Goal: Transaction & Acquisition: Purchase product/service

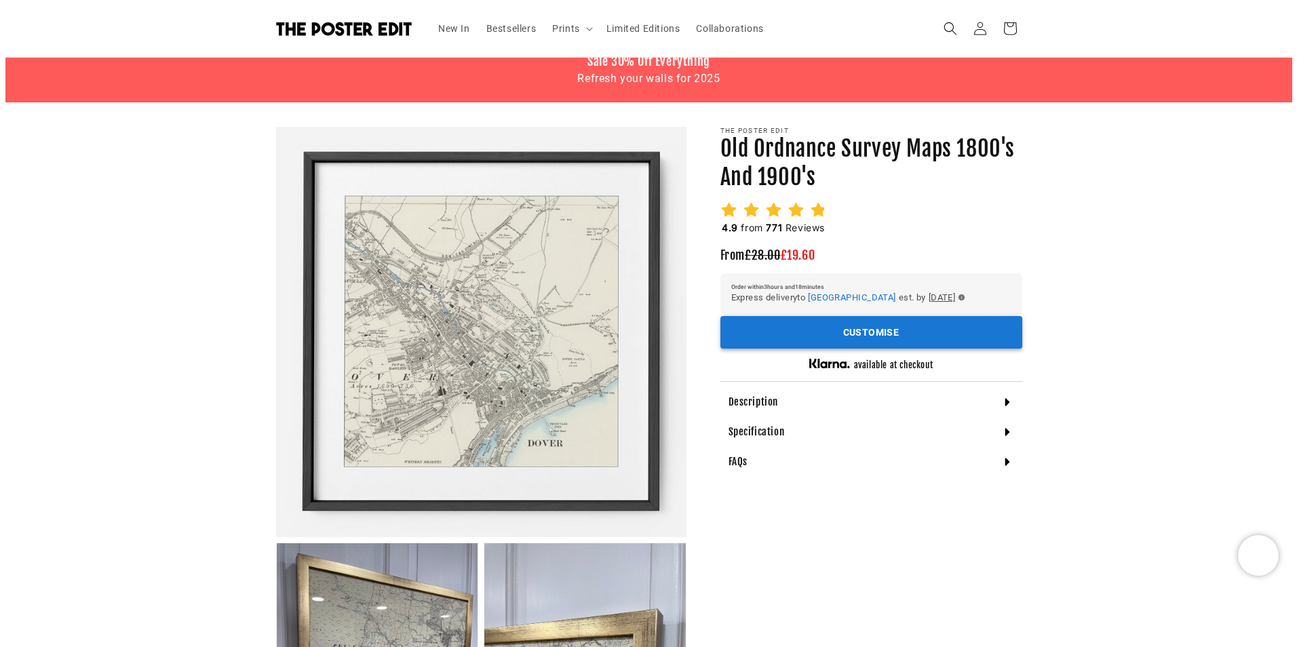
scroll to position [68, 0]
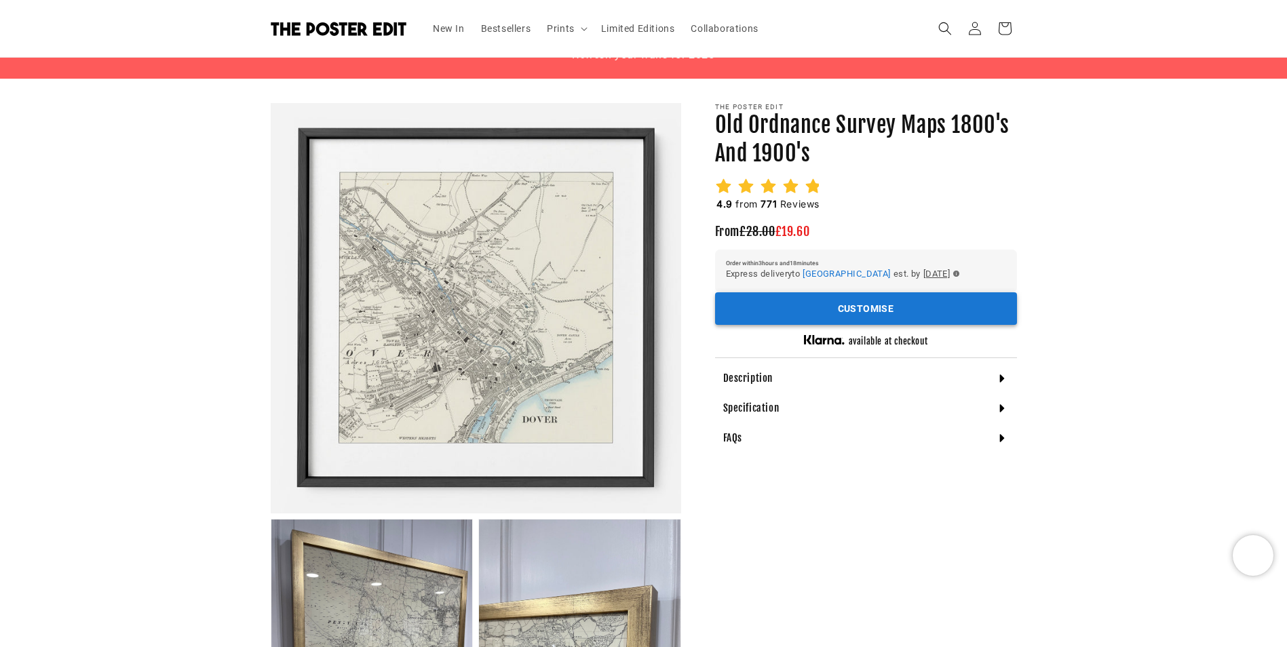
click at [813, 317] on button "Customise" at bounding box center [866, 308] width 302 height 33
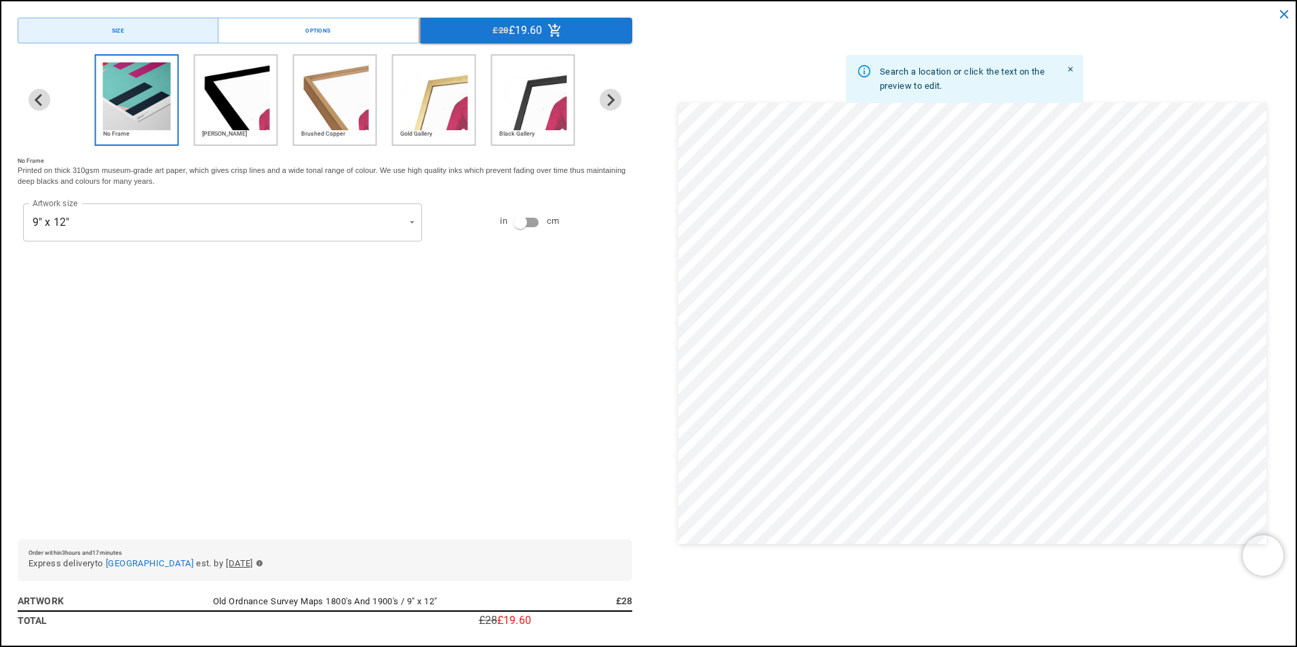
scroll to position [0, 529]
click at [287, 34] on button "Options" at bounding box center [318, 31] width 201 height 26
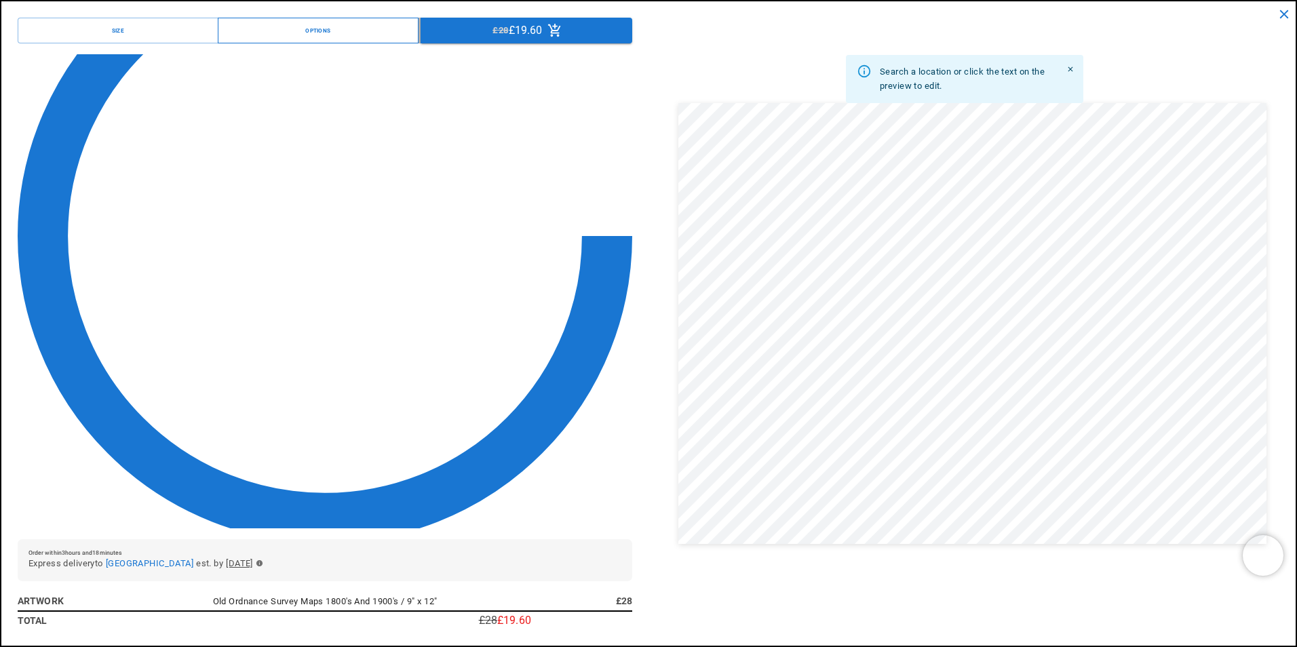
scroll to position [0, 0]
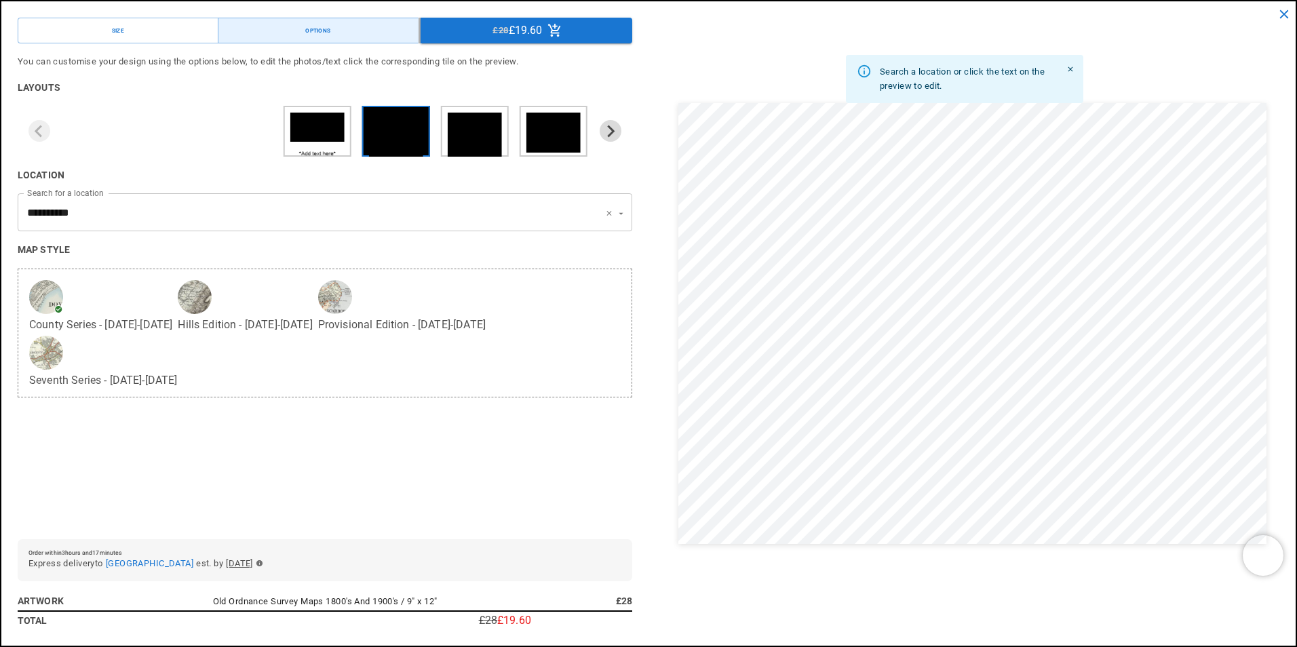
click at [154, 221] on input "**********" at bounding box center [306, 212] width 564 height 26
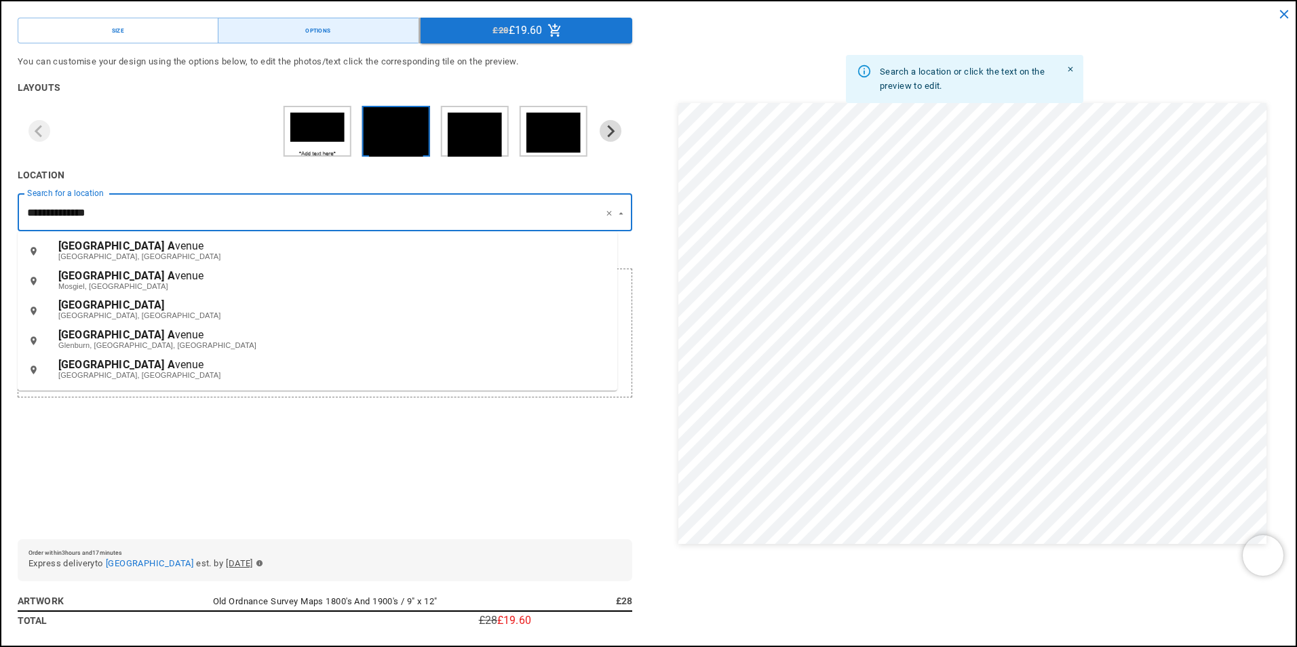
scroll to position [0, 529]
click at [98, 309] on span "[GEOGRAPHIC_DATA]" at bounding box center [111, 304] width 107 height 13
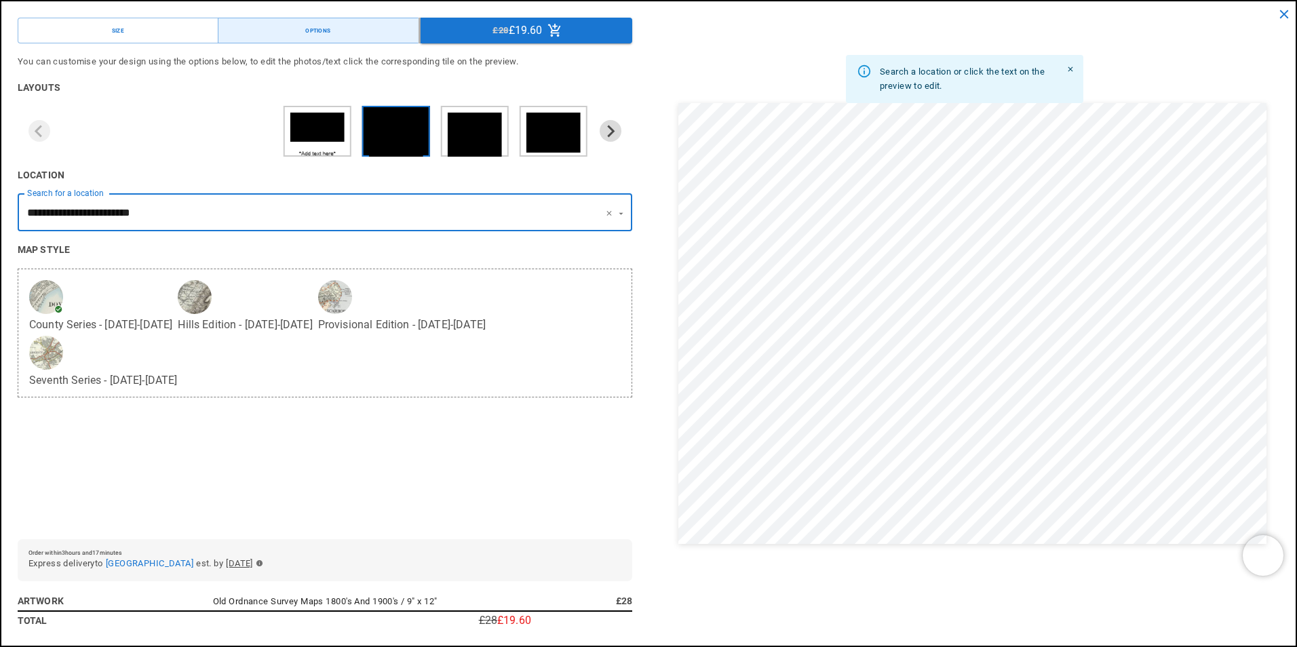
type input "**********"
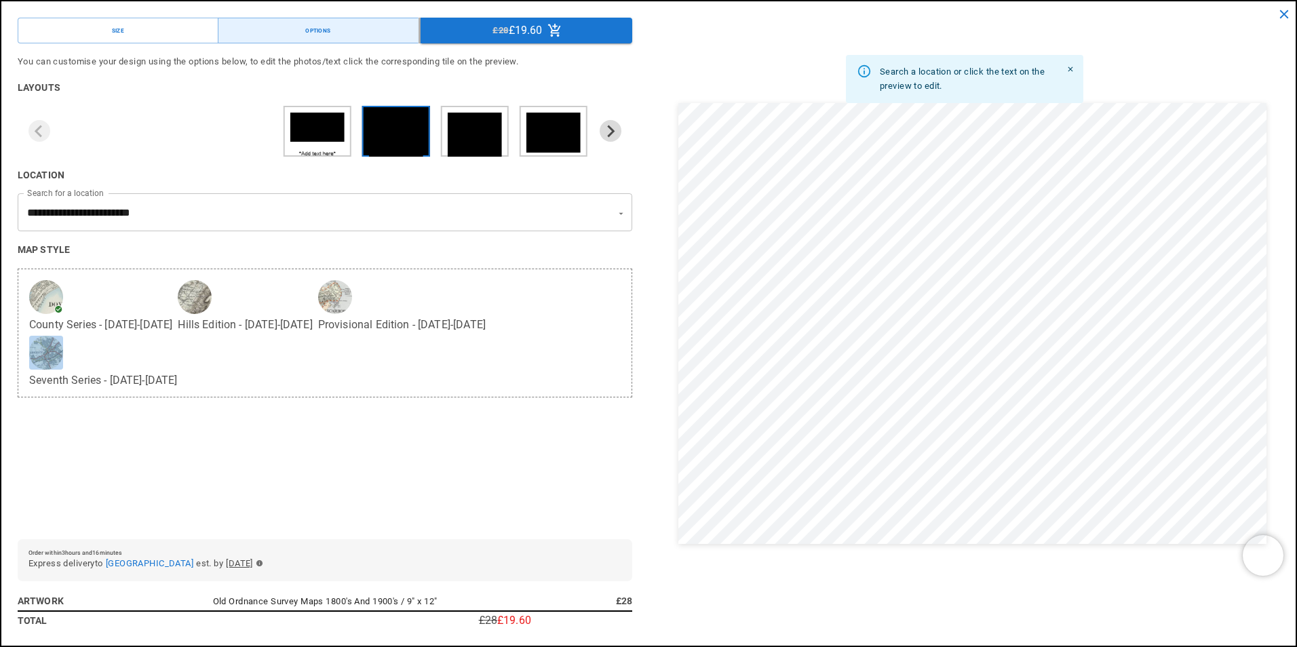
click at [63, 336] on div "button" at bounding box center [46, 353] width 34 height 34
click at [318, 304] on div "button" at bounding box center [335, 297] width 34 height 34
click at [63, 336] on div "button" at bounding box center [46, 353] width 34 height 34
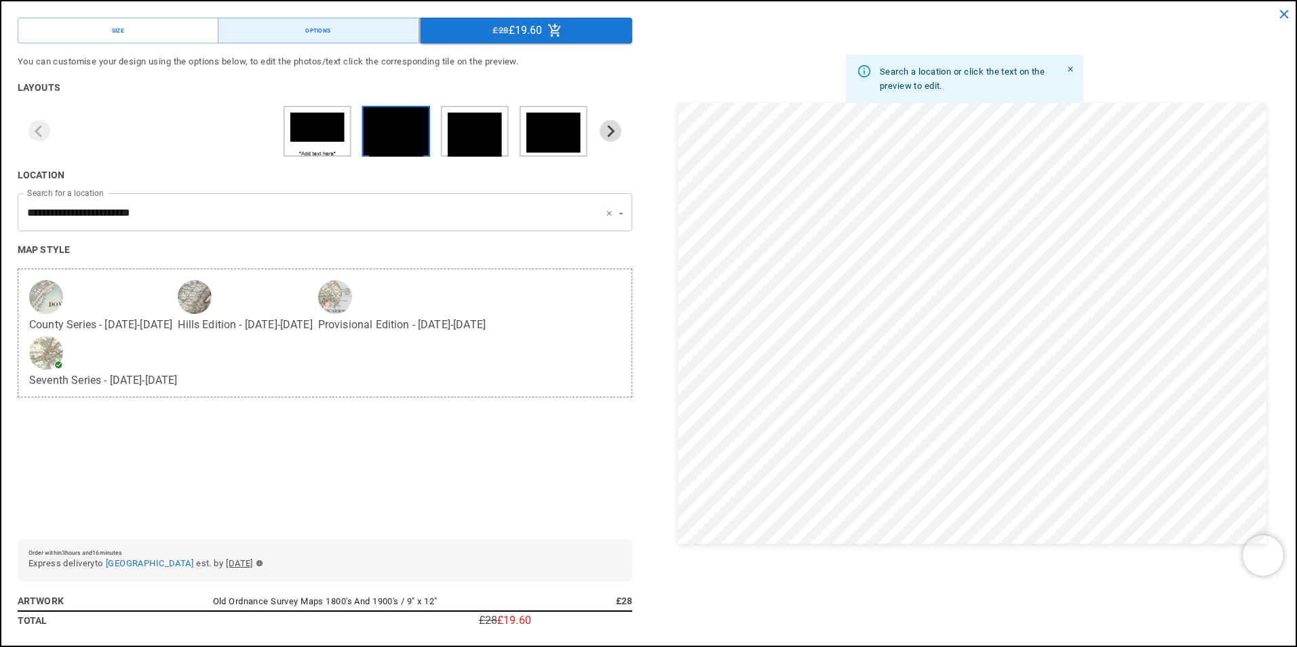
scroll to position [0, 529]
click at [50, 303] on div "button" at bounding box center [46, 297] width 34 height 34
click at [140, 307] on div "County Series - [DATE]-[DATE]" at bounding box center [100, 305] width 143 height 50
click at [187, 307] on div "button" at bounding box center [195, 297] width 34 height 34
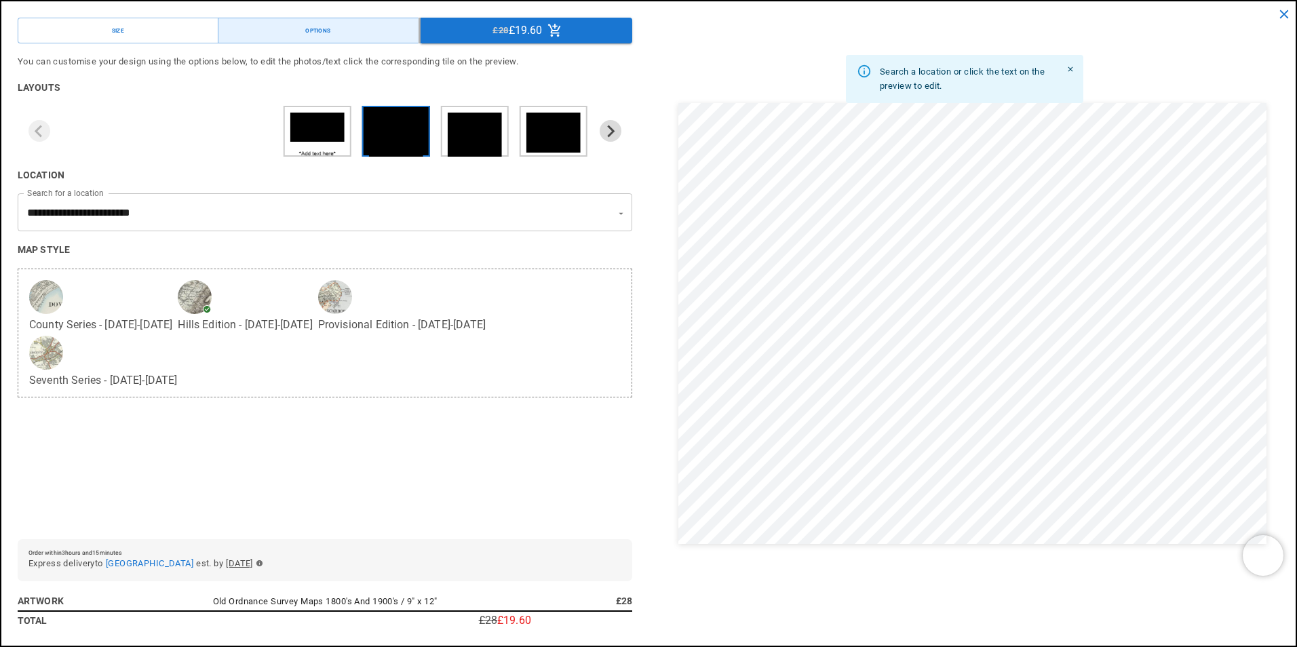
click at [318, 306] on div "button" at bounding box center [335, 297] width 34 height 34
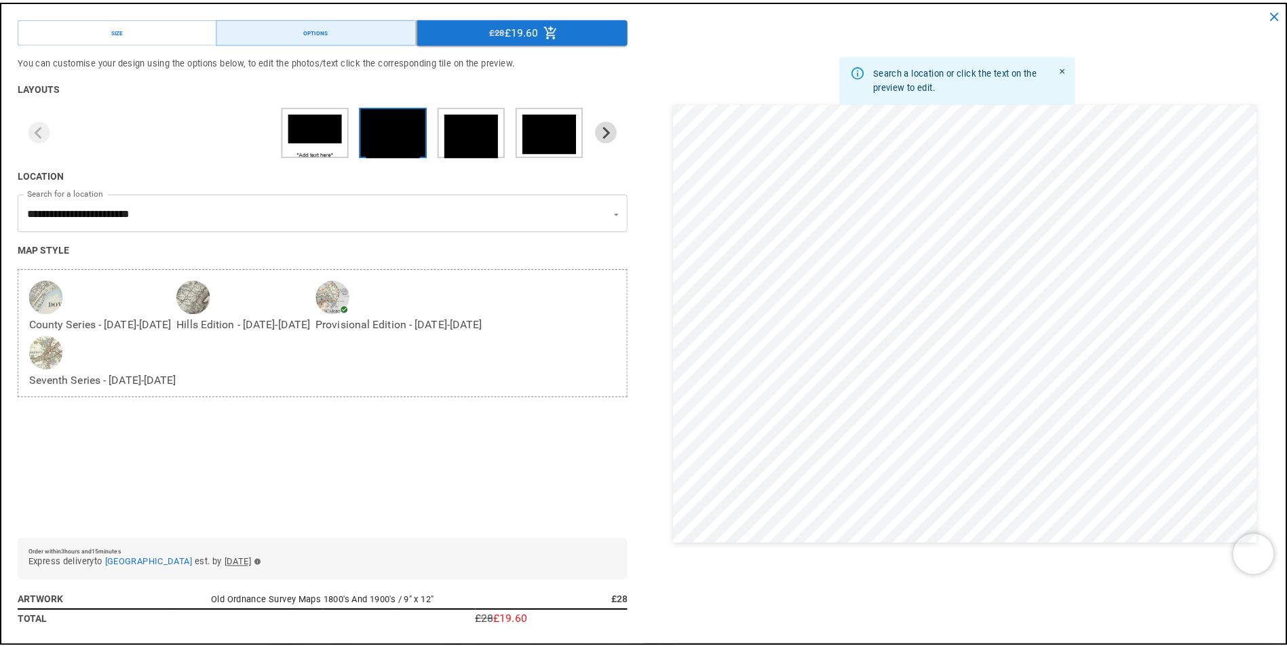
scroll to position [0, 265]
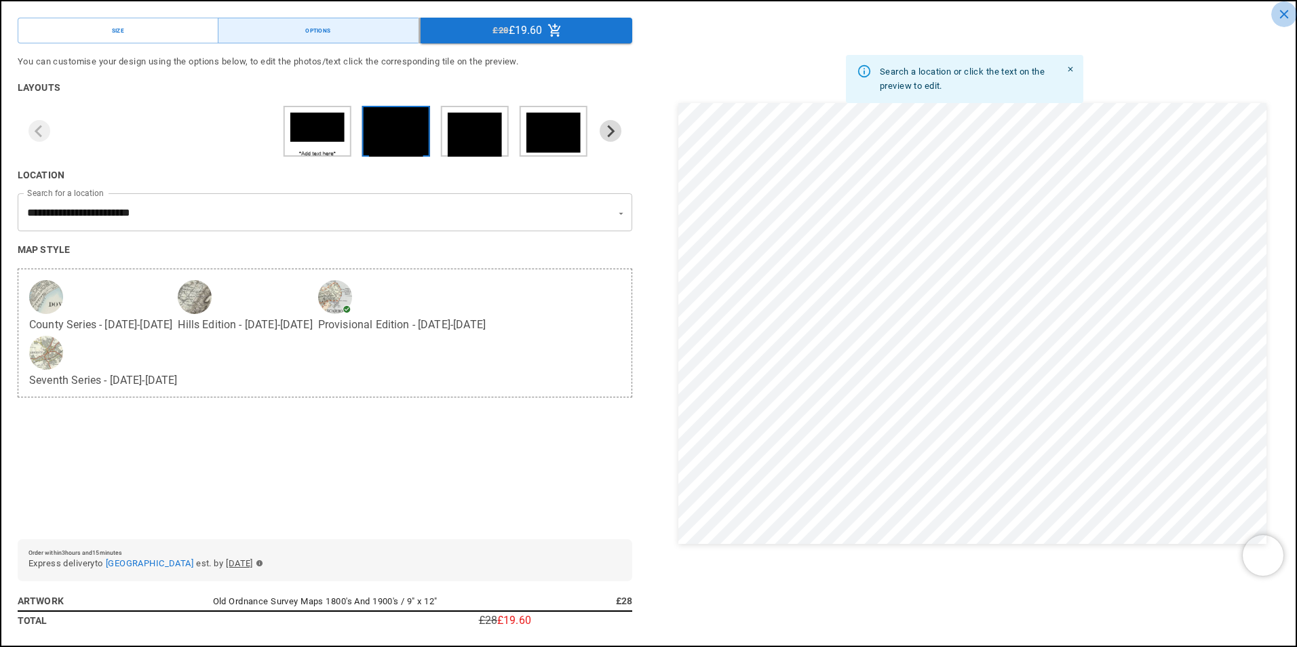
click at [1283, 15] on icon "close" at bounding box center [1284, 14] width 9 height 9
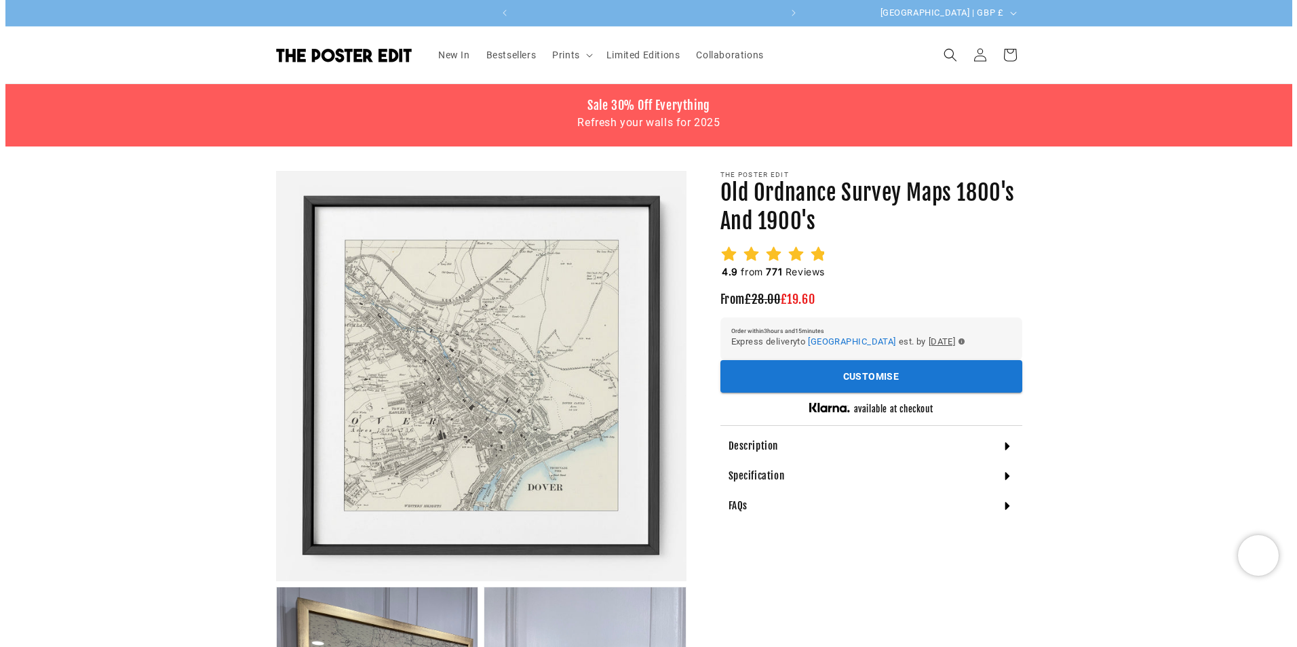
scroll to position [0, 529]
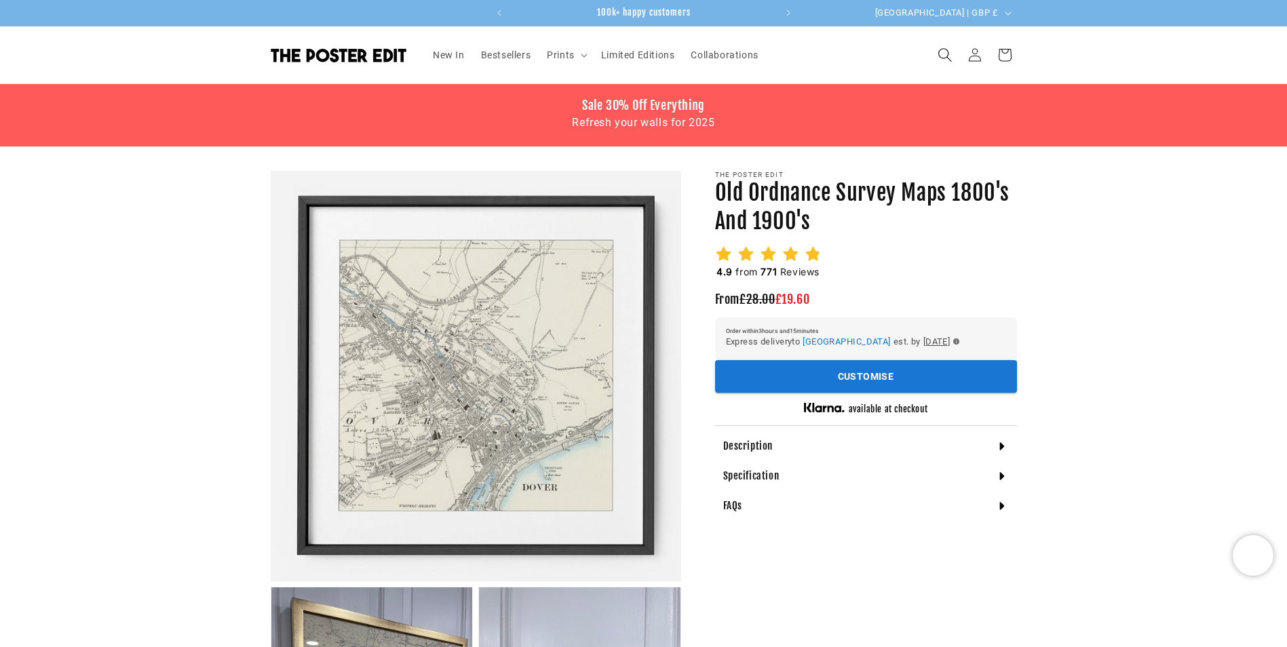
click at [940, 52] on icon "Search" at bounding box center [944, 54] width 14 height 14
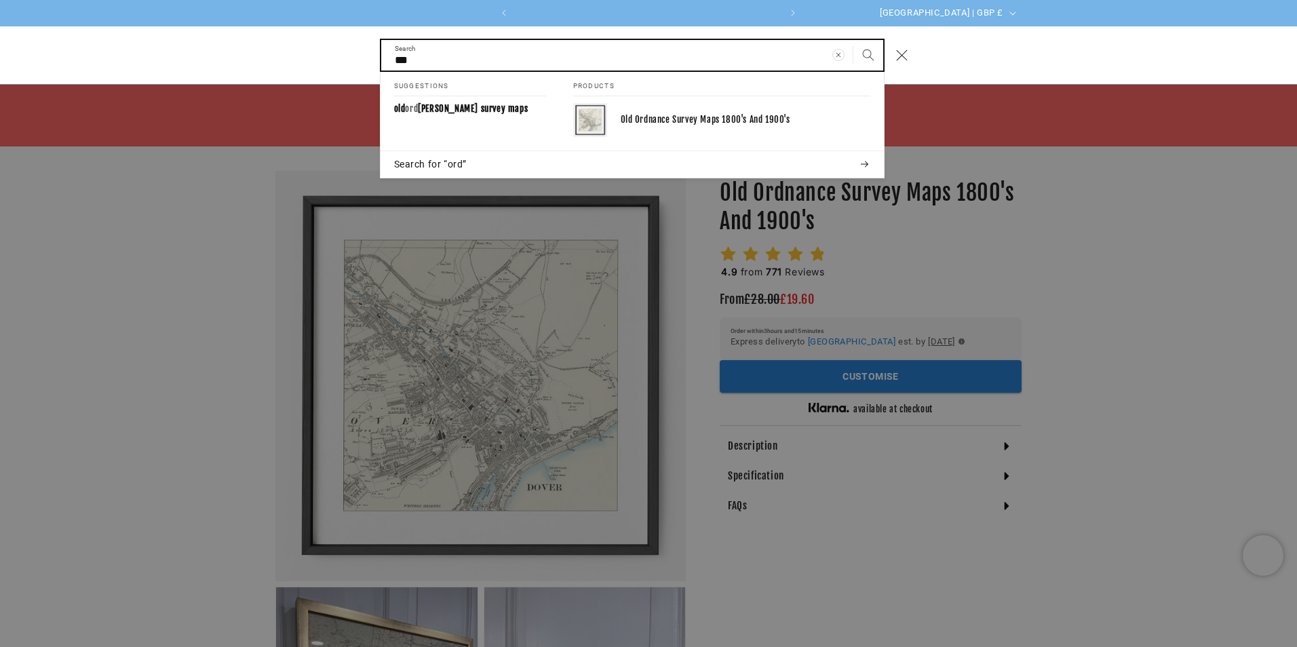
scroll to position [0, 0]
type input "********"
click at [853, 40] on button "Search" at bounding box center [868, 55] width 30 height 30
